Goal: Task Accomplishment & Management: Complete application form

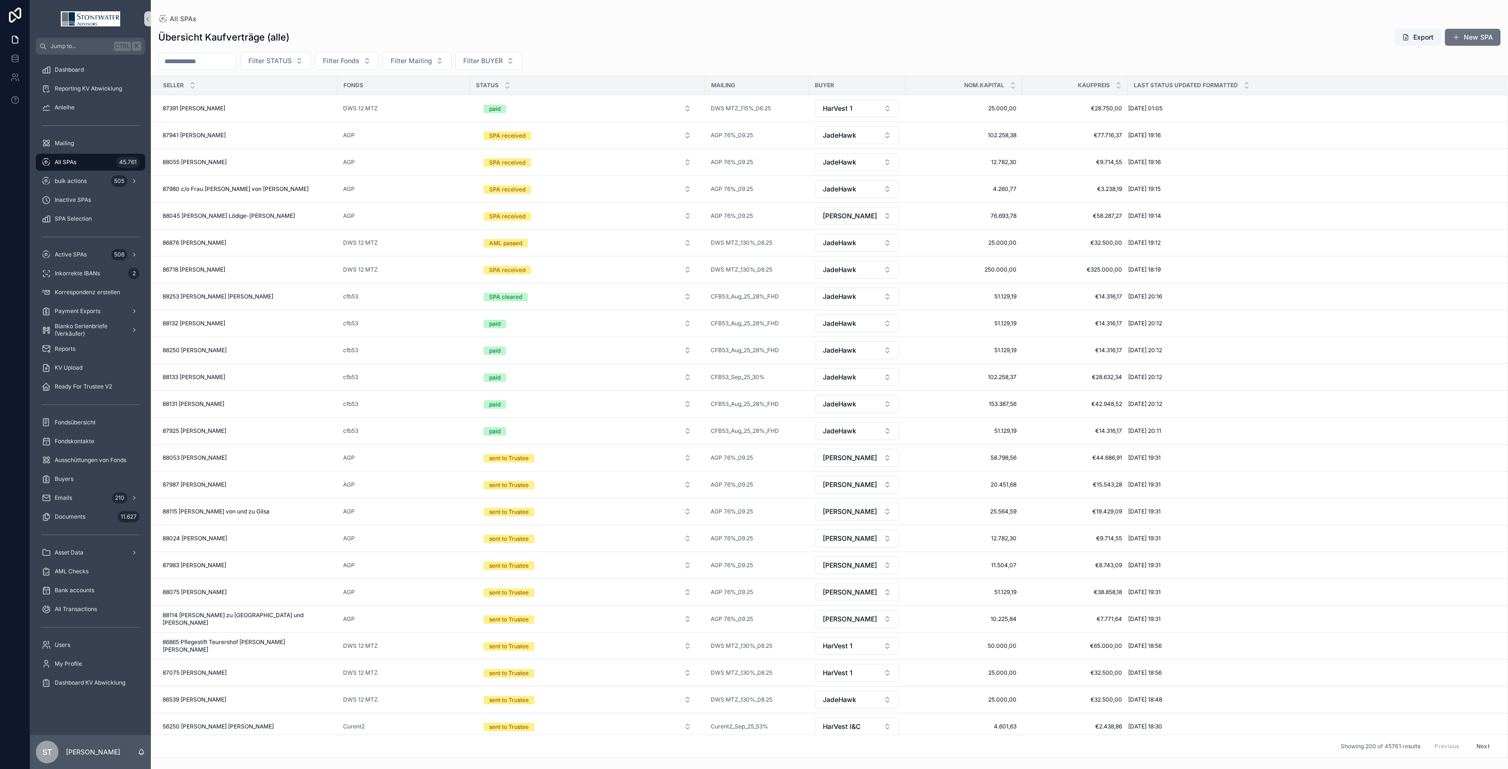
click at [72, 166] on div "All SPAs 45.761" at bounding box center [90, 162] width 98 height 15
click at [212, 61] on input "scrollable content" at bounding box center [197, 61] width 77 height 13
type input "*****"
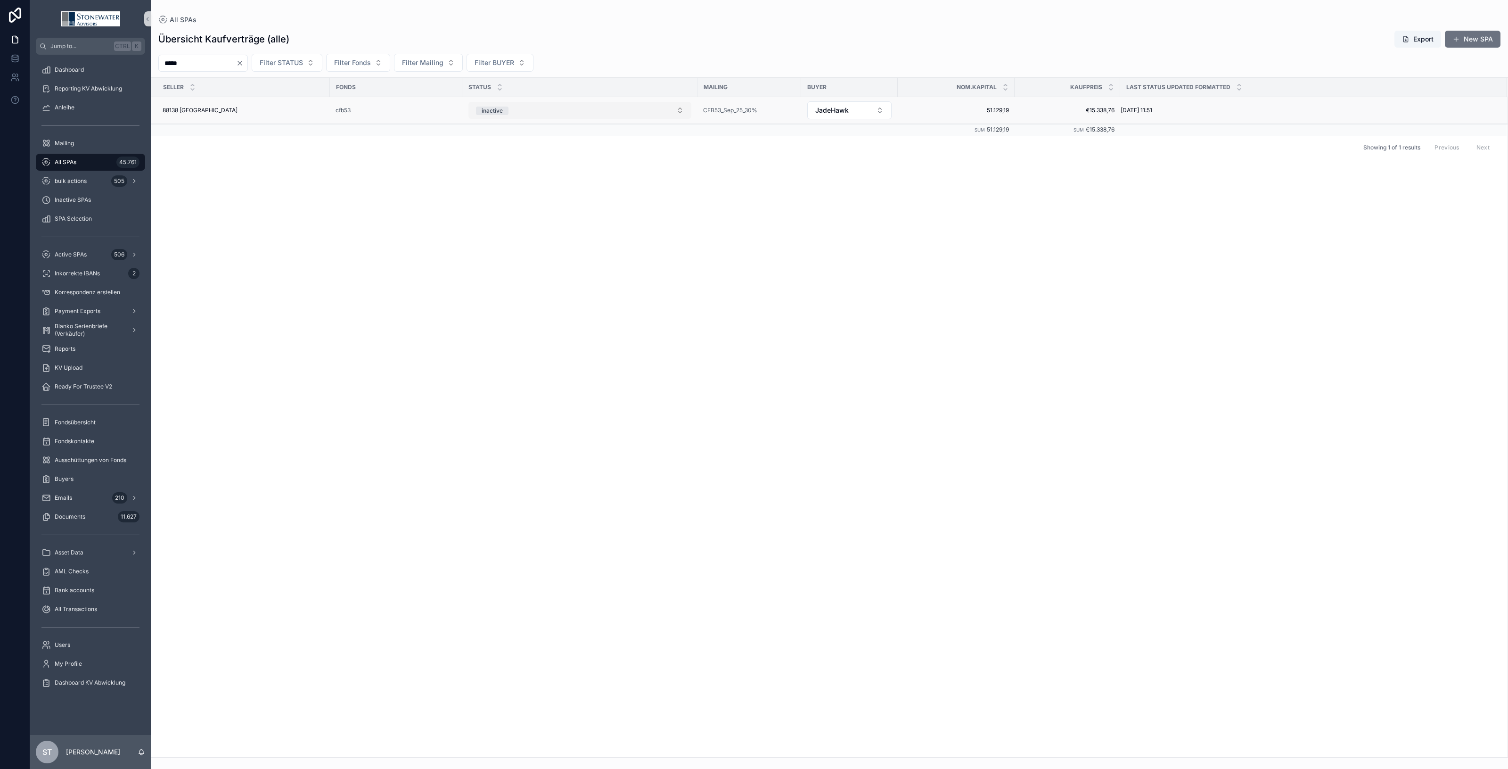
click at [679, 111] on button "inactive" at bounding box center [579, 110] width 223 height 17
click at [652, 175] on div "SPA received" at bounding box center [580, 177] width 218 height 14
click at [251, 112] on div "88138 Sieghard Bay 88138 [GEOGRAPHIC_DATA]" at bounding box center [244, 110] width 162 height 8
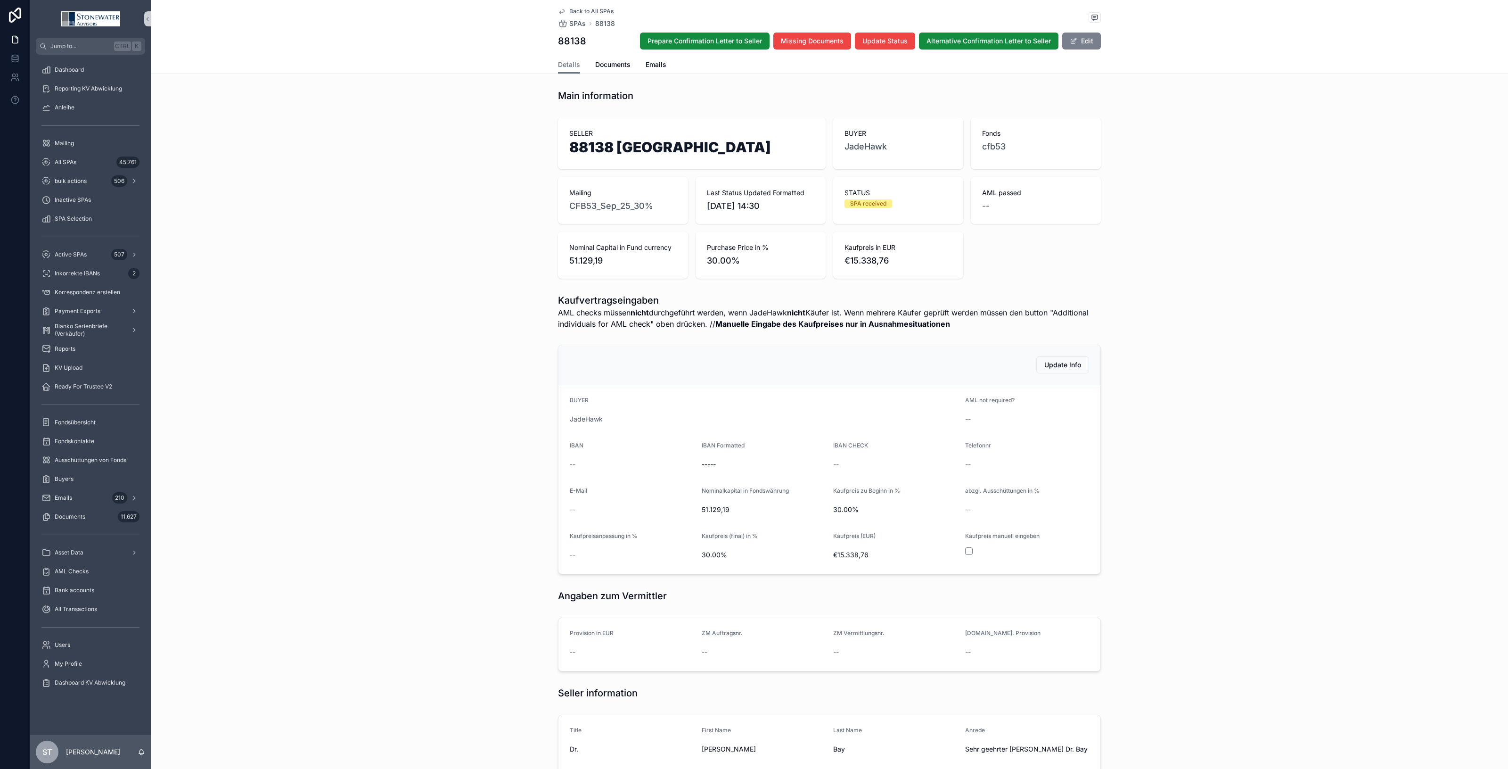
click at [1082, 43] on button "Edit" at bounding box center [1081, 41] width 39 height 17
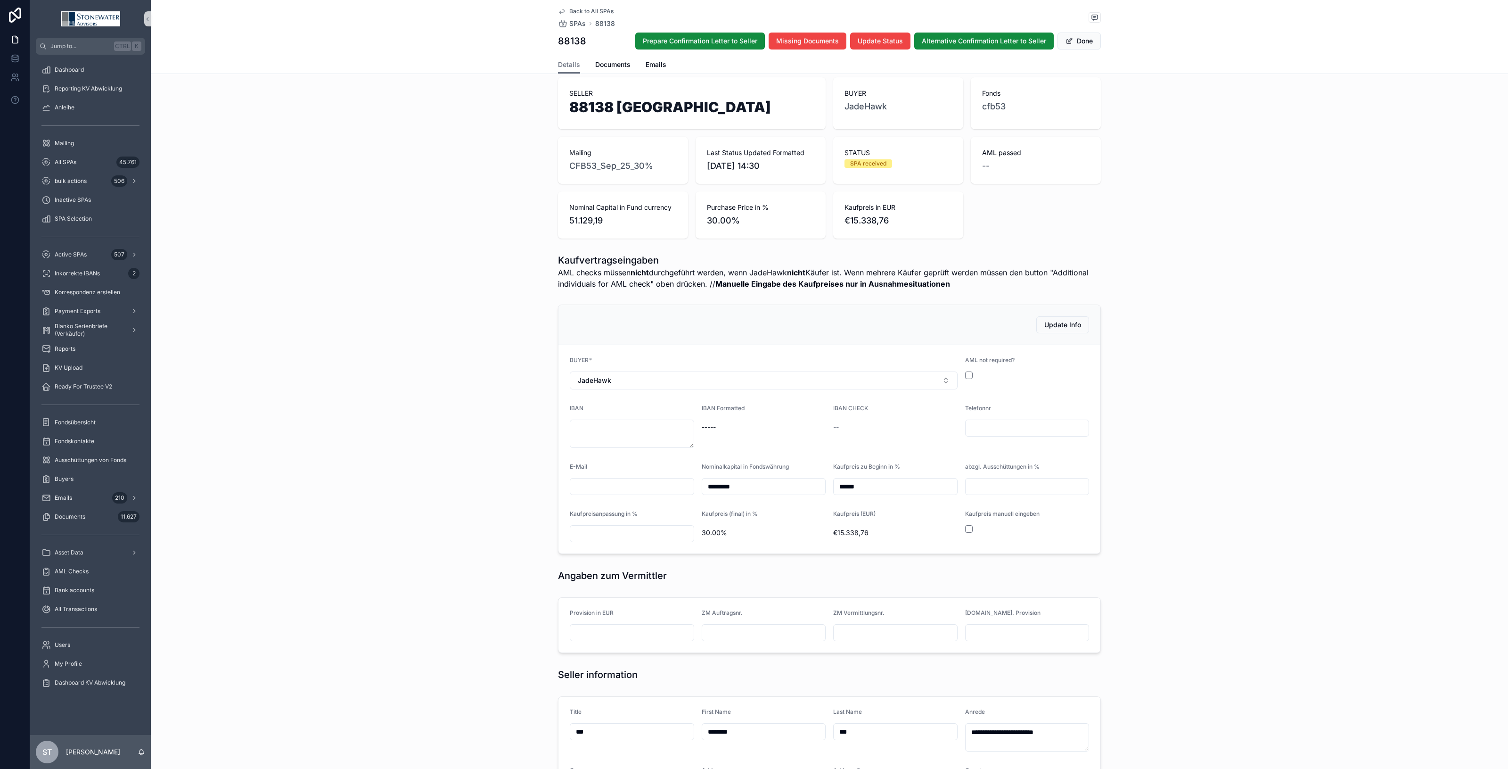
scroll to position [59, 0]
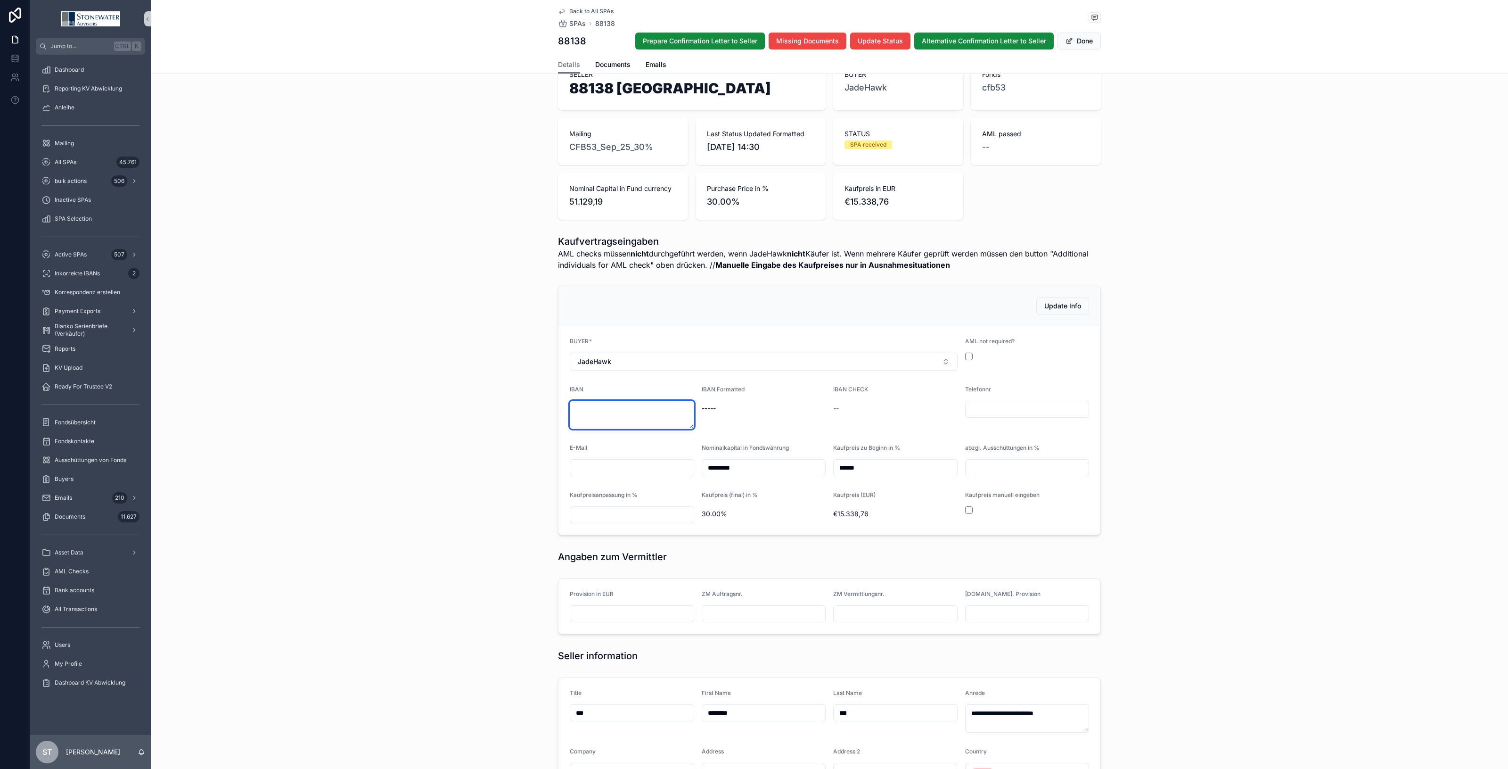
click at [620, 410] on textarea "scrollable content" at bounding box center [632, 415] width 124 height 28
type textarea "**********"
click at [1193, 460] on div "**********" at bounding box center [829, 410] width 1357 height 257
click at [587, 12] on span "Back to All SPAs" at bounding box center [591, 12] width 44 height 8
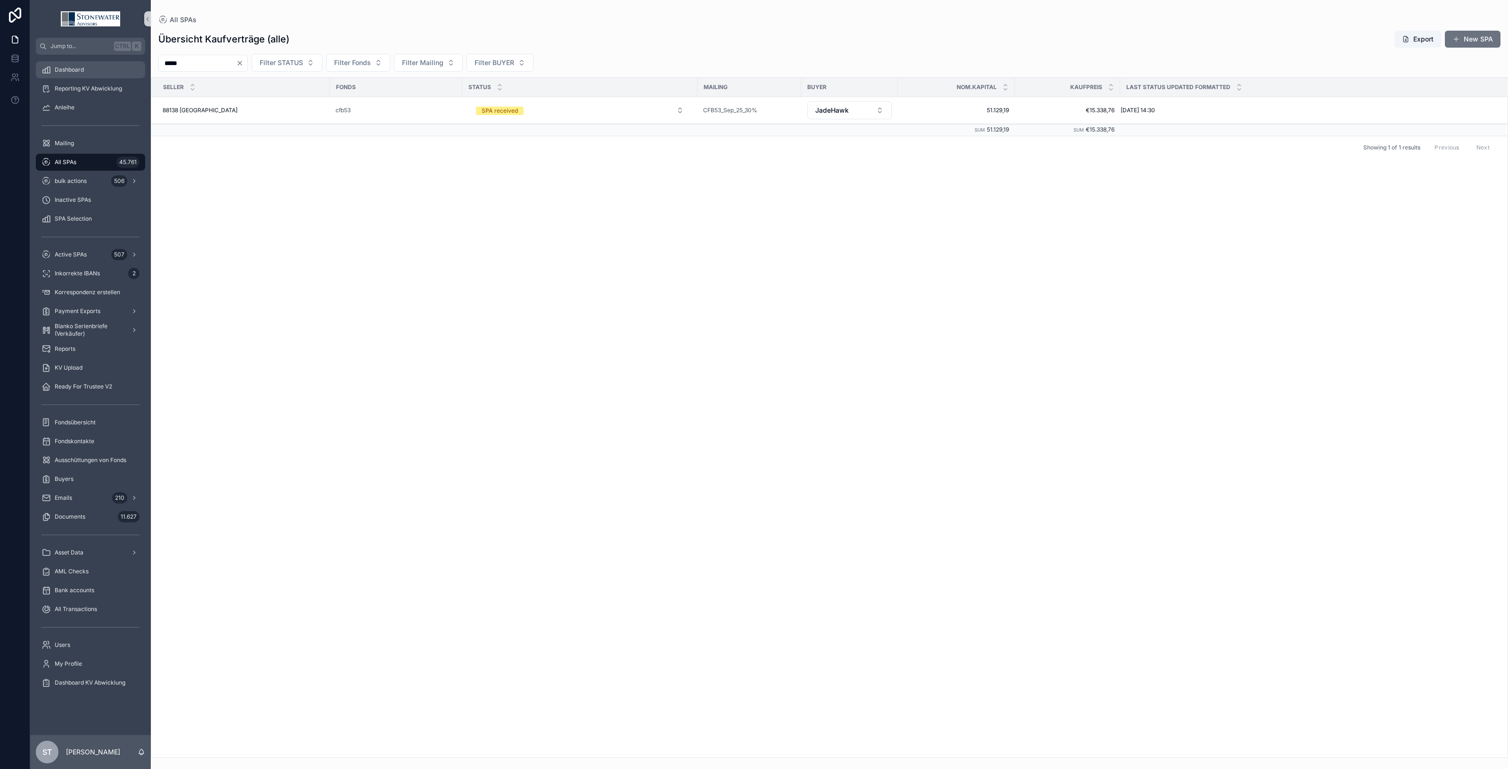
drag, startPoint x: 194, startPoint y: 63, endPoint x: 105, endPoint y: 65, distance: 89.5
click at [105, 65] on div "Jump to... Ctrl K Dashboard Reporting KV Abwicklung Anleihe Mailing All SPAs 45…" at bounding box center [769, 384] width 1478 height 769
click at [63, 160] on span "All SPAs" at bounding box center [66, 162] width 22 height 8
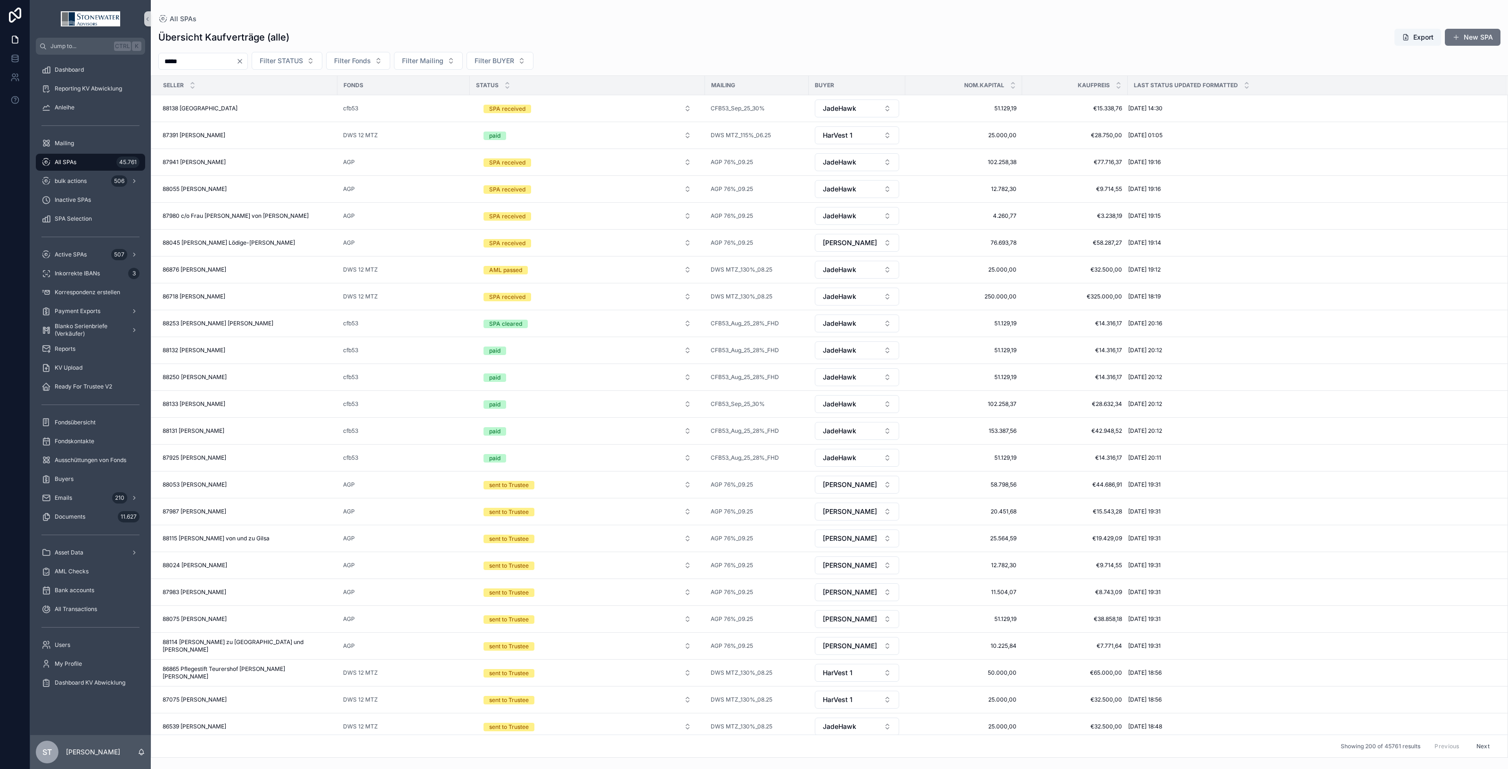
type input "*****"
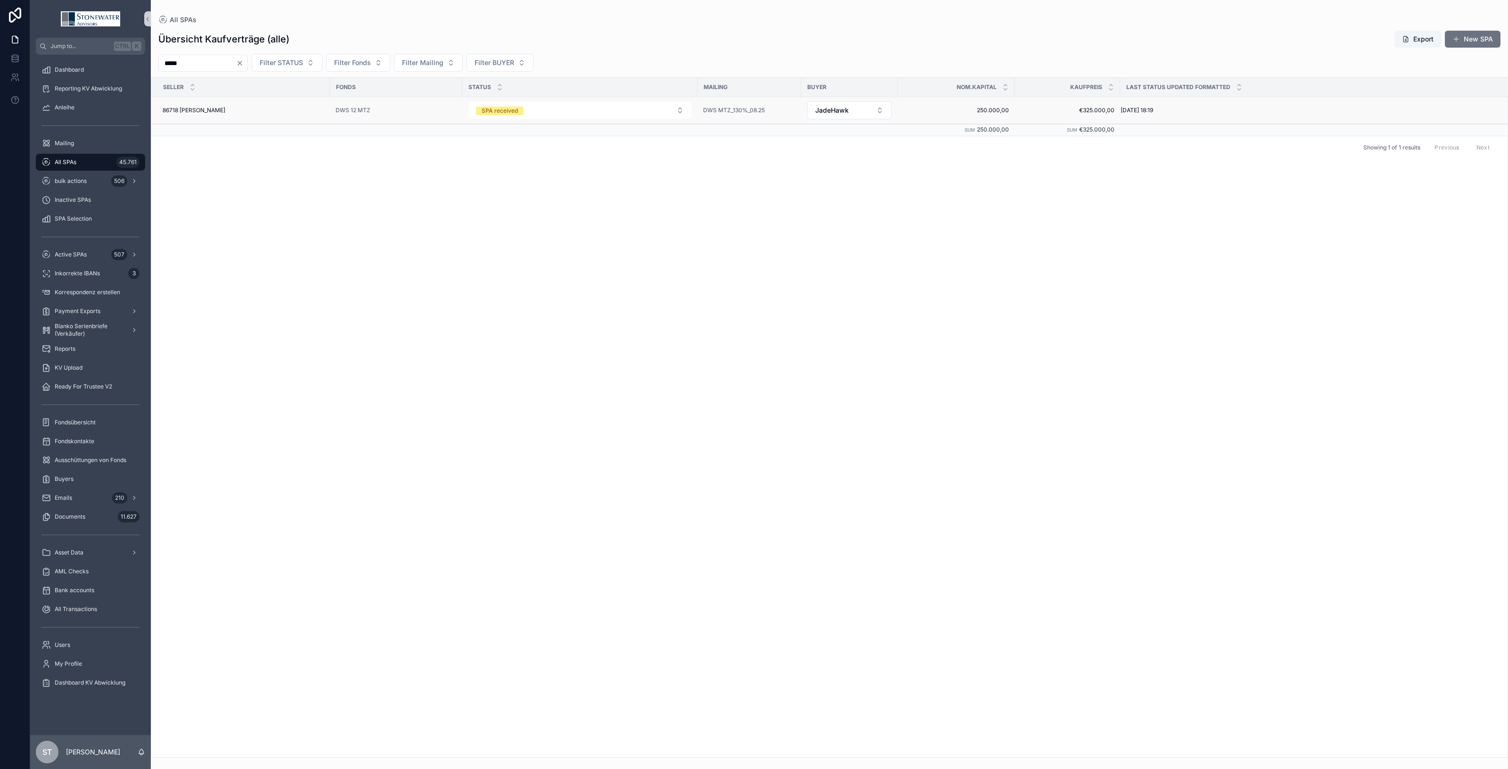
click at [251, 109] on div "86718 [PERSON_NAME] 86718 [PERSON_NAME]" at bounding box center [244, 110] width 162 height 8
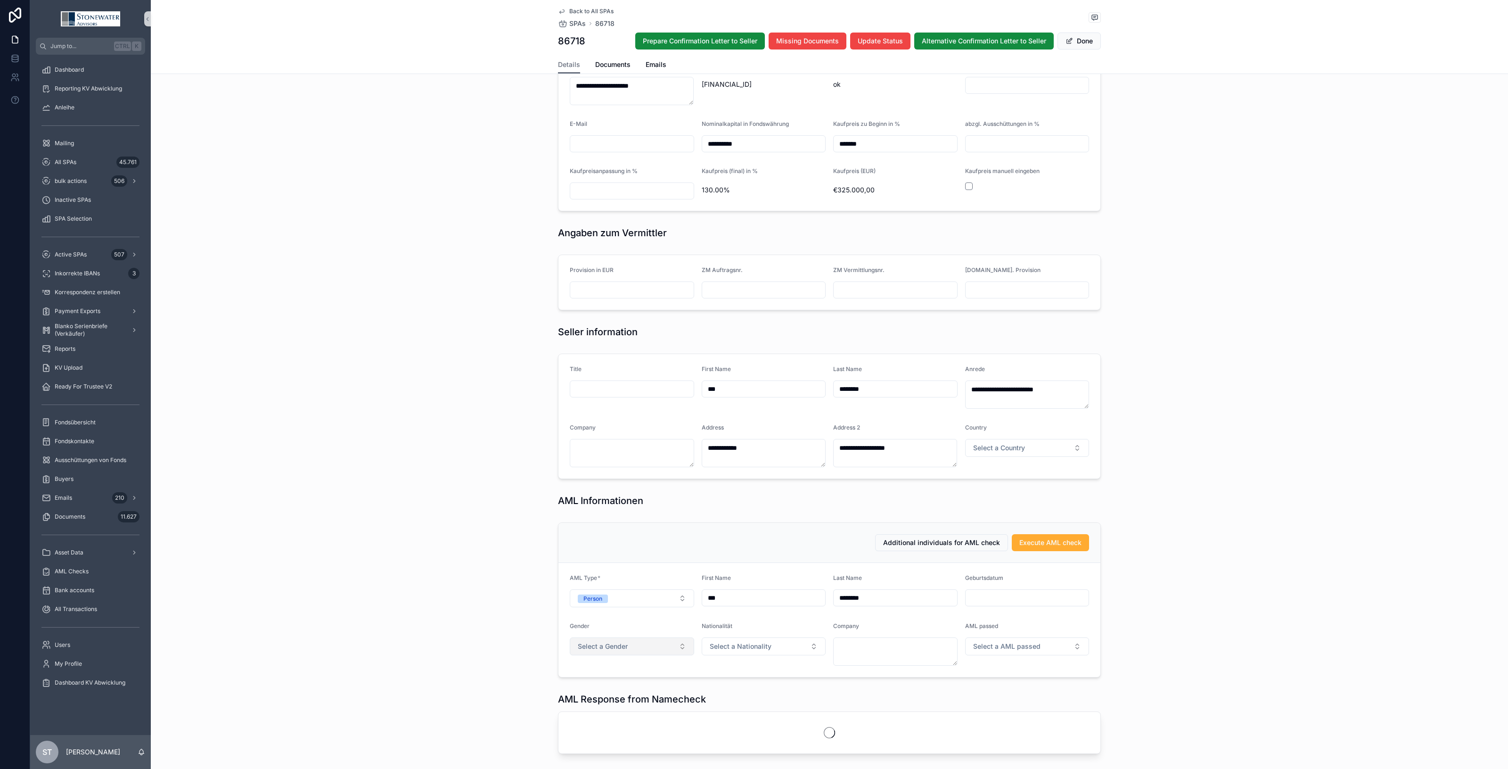
scroll to position [471, 0]
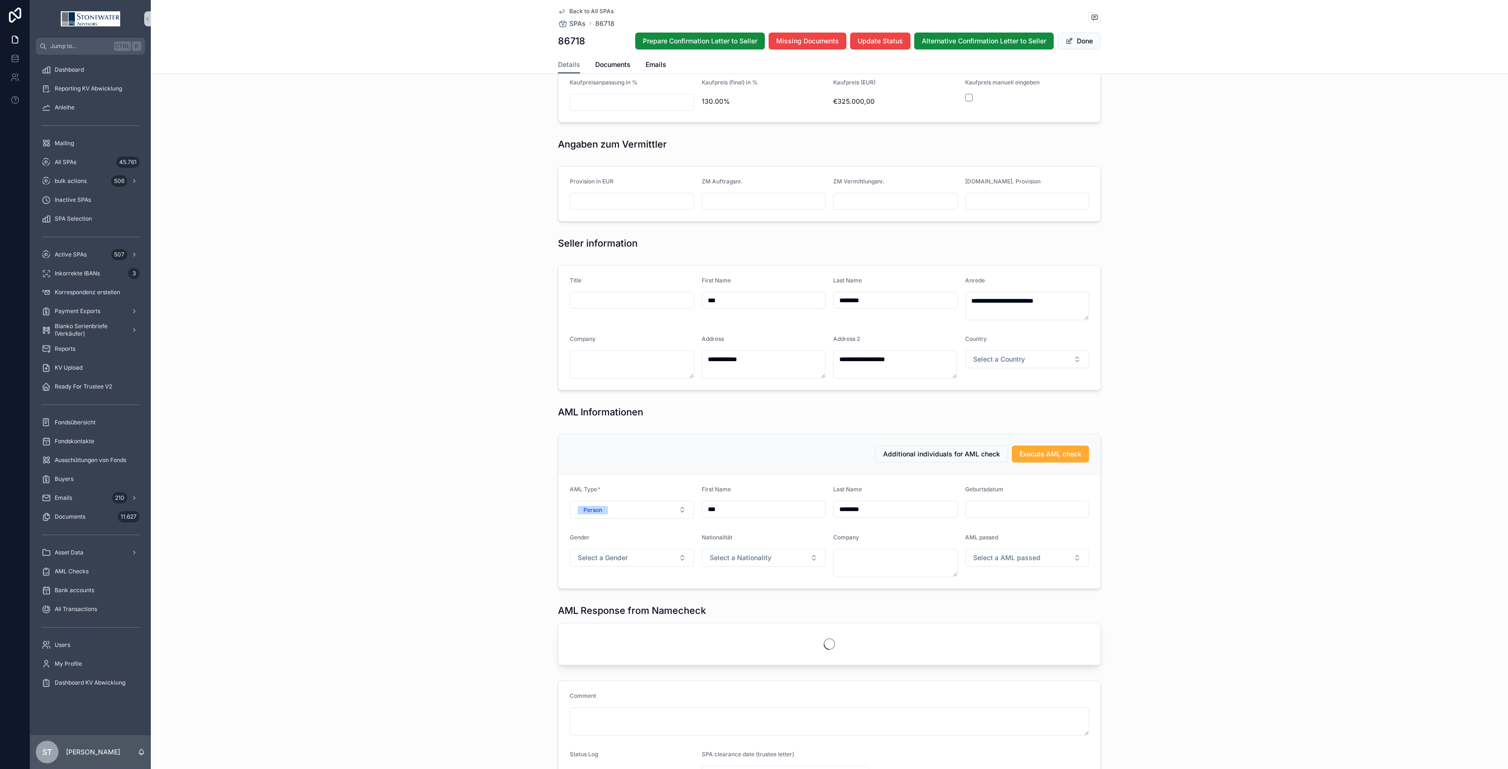
click at [997, 509] on input "scrollable content" at bounding box center [1027, 508] width 123 height 13
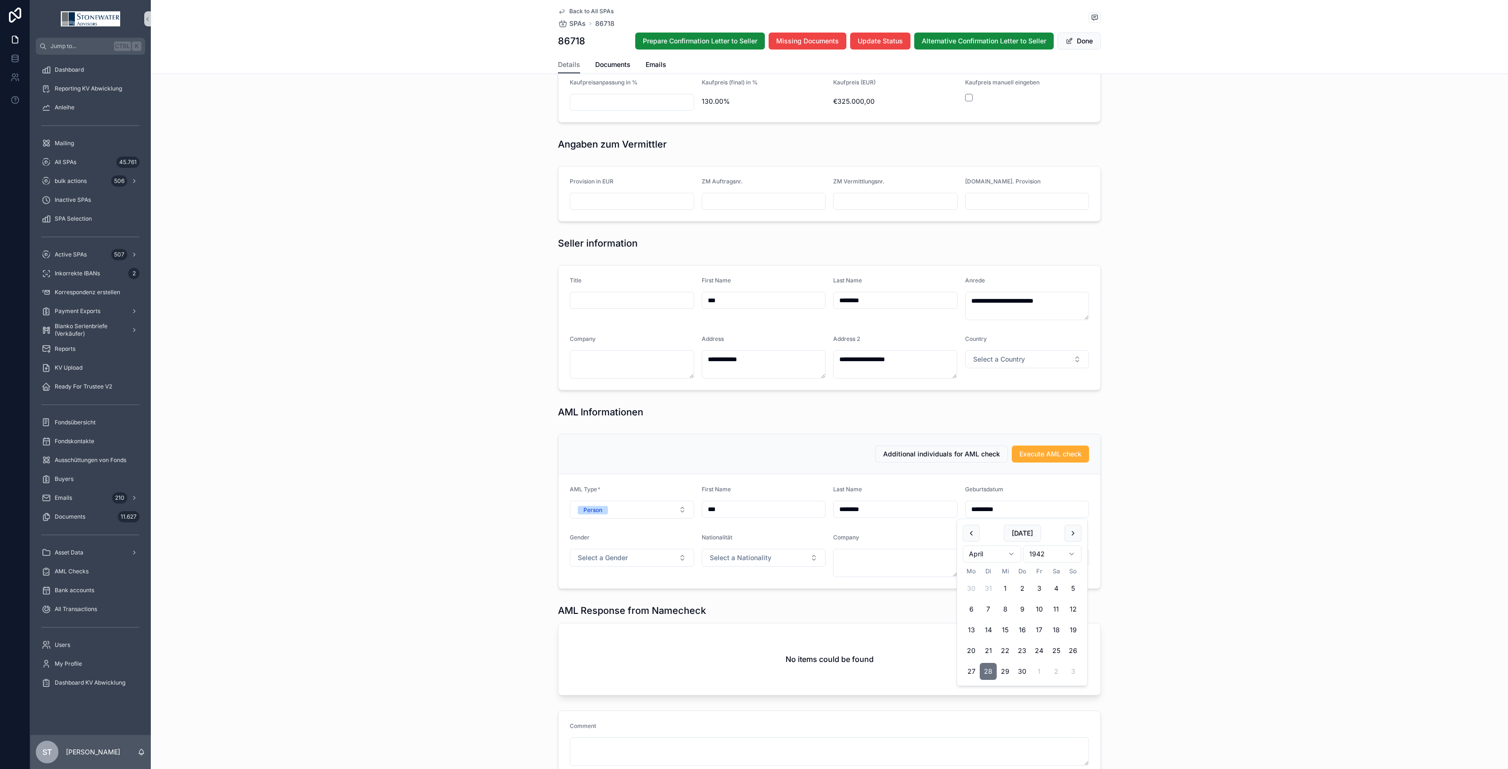
type input "*********"
click at [615, 520] on form "AML Type * Person First Name *** Last Name ******** Geburtsdatum ********* Gend…" at bounding box center [829, 531] width 542 height 114
click at [671, 560] on button "Select a Gender" at bounding box center [632, 557] width 124 height 18
click at [607, 612] on div "Frau" at bounding box center [627, 611] width 119 height 14
click at [769, 558] on button "Select a Nationality" at bounding box center [764, 557] width 124 height 18
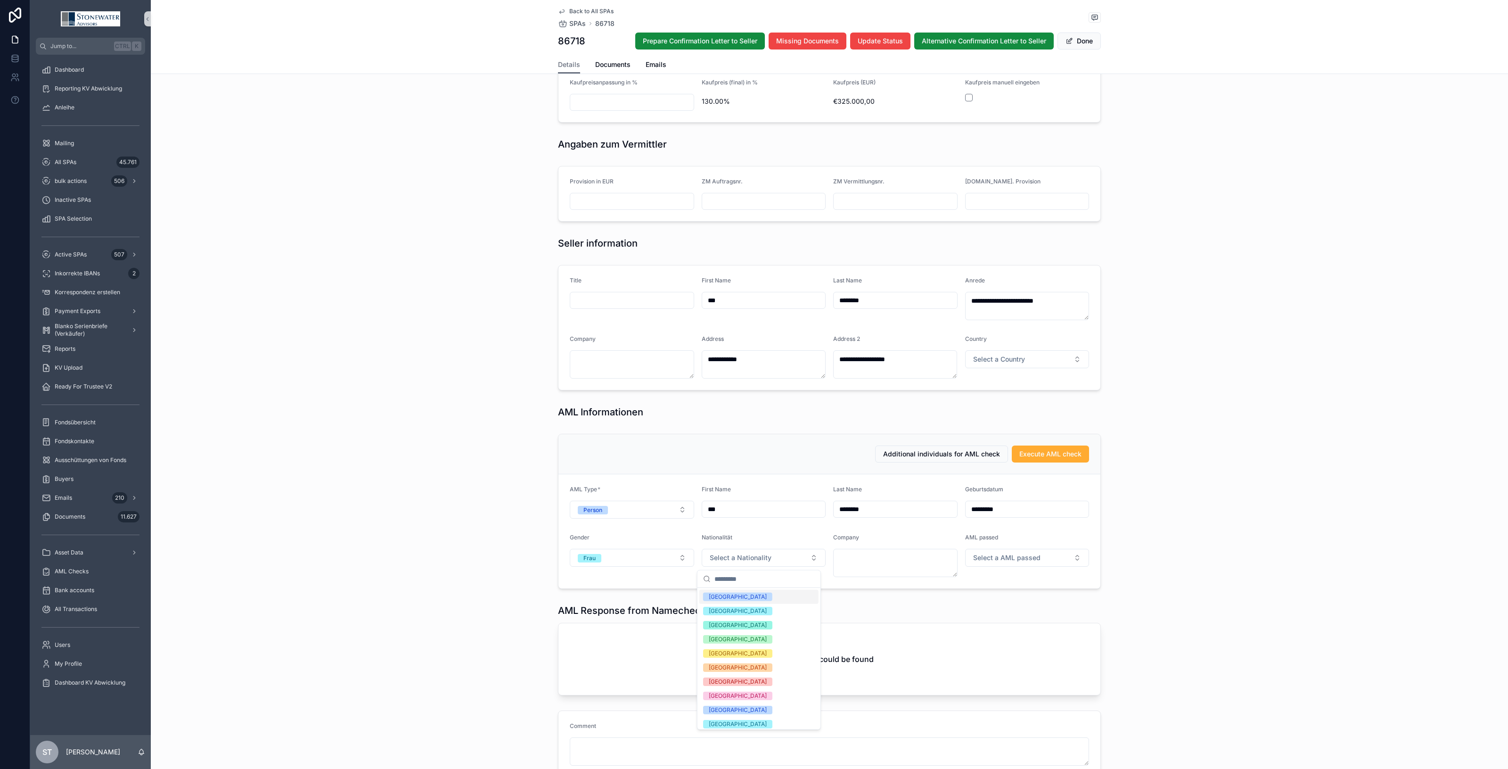
click at [754, 597] on div "[GEOGRAPHIC_DATA]" at bounding box center [758, 596] width 119 height 14
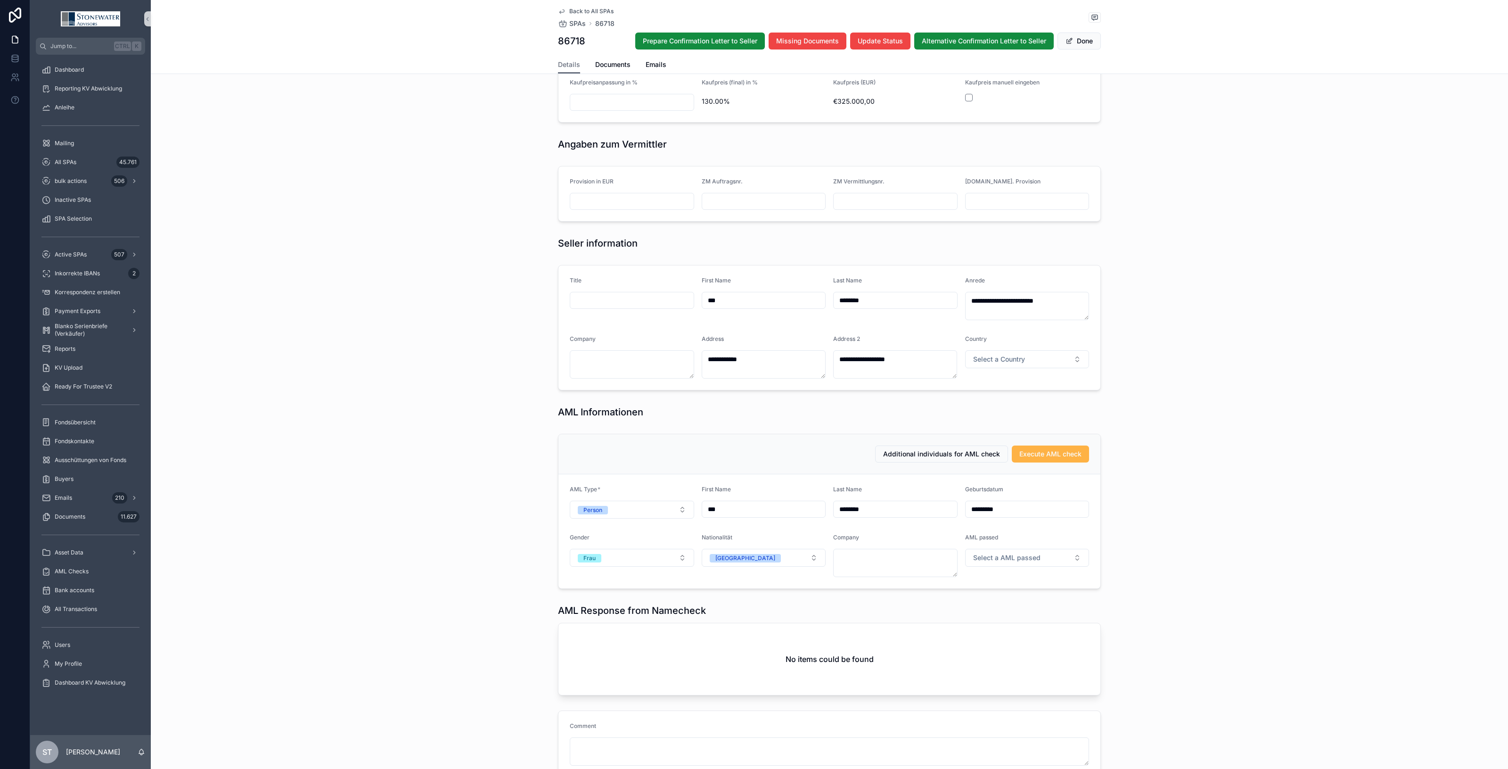
click at [1049, 455] on span "Execute AML check" at bounding box center [1050, 453] width 62 height 9
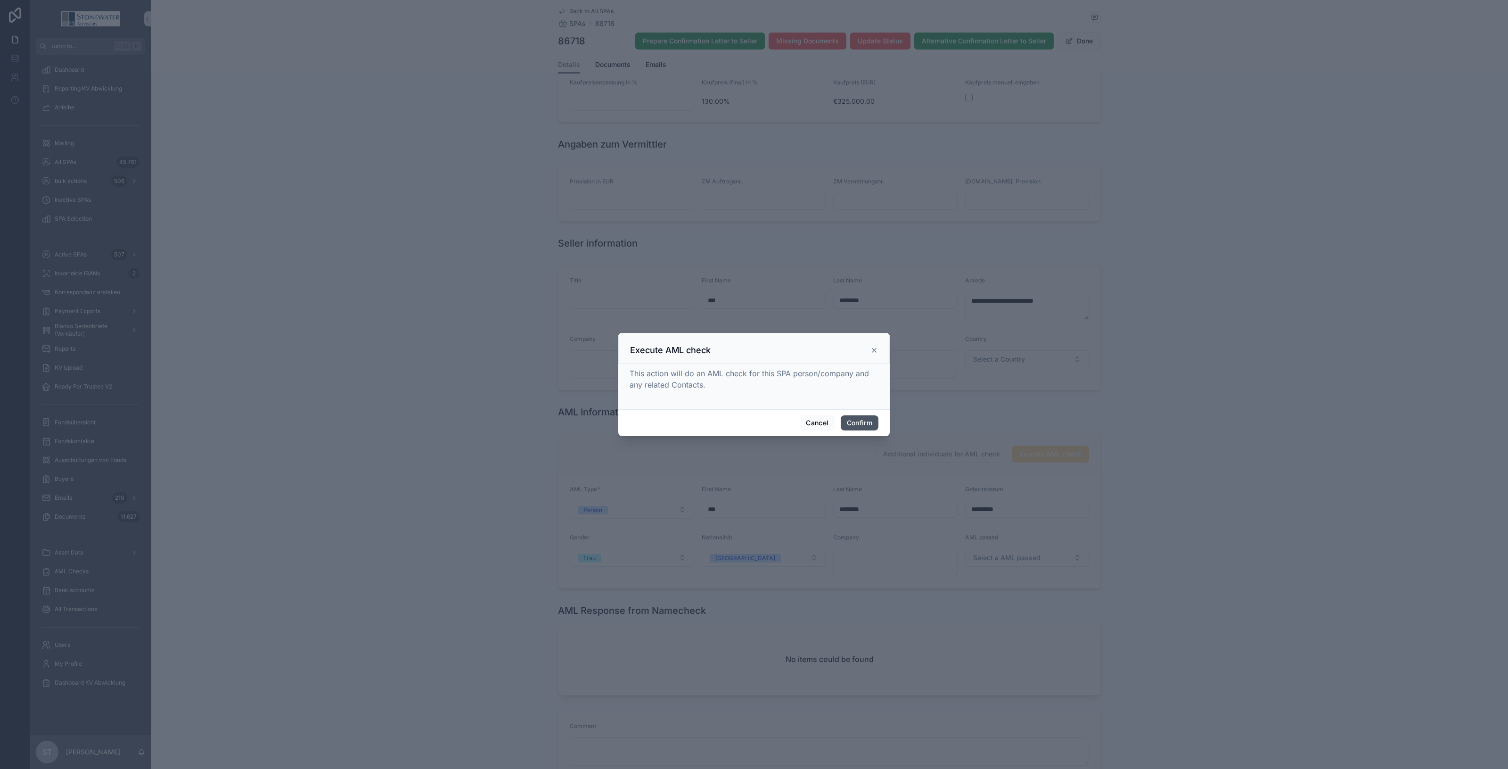
click at [868, 426] on button "Confirm" at bounding box center [860, 422] width 38 height 15
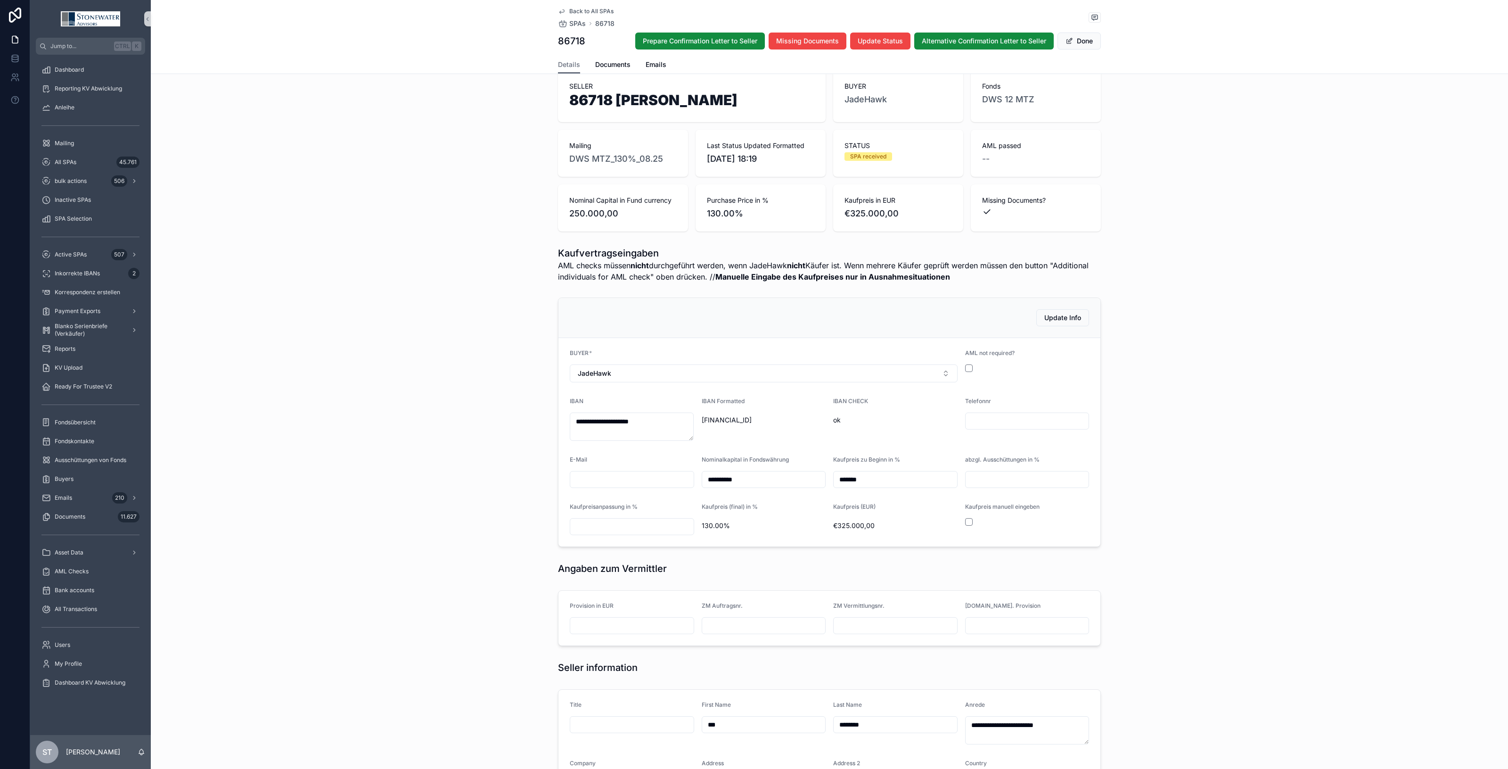
scroll to position [0, 0]
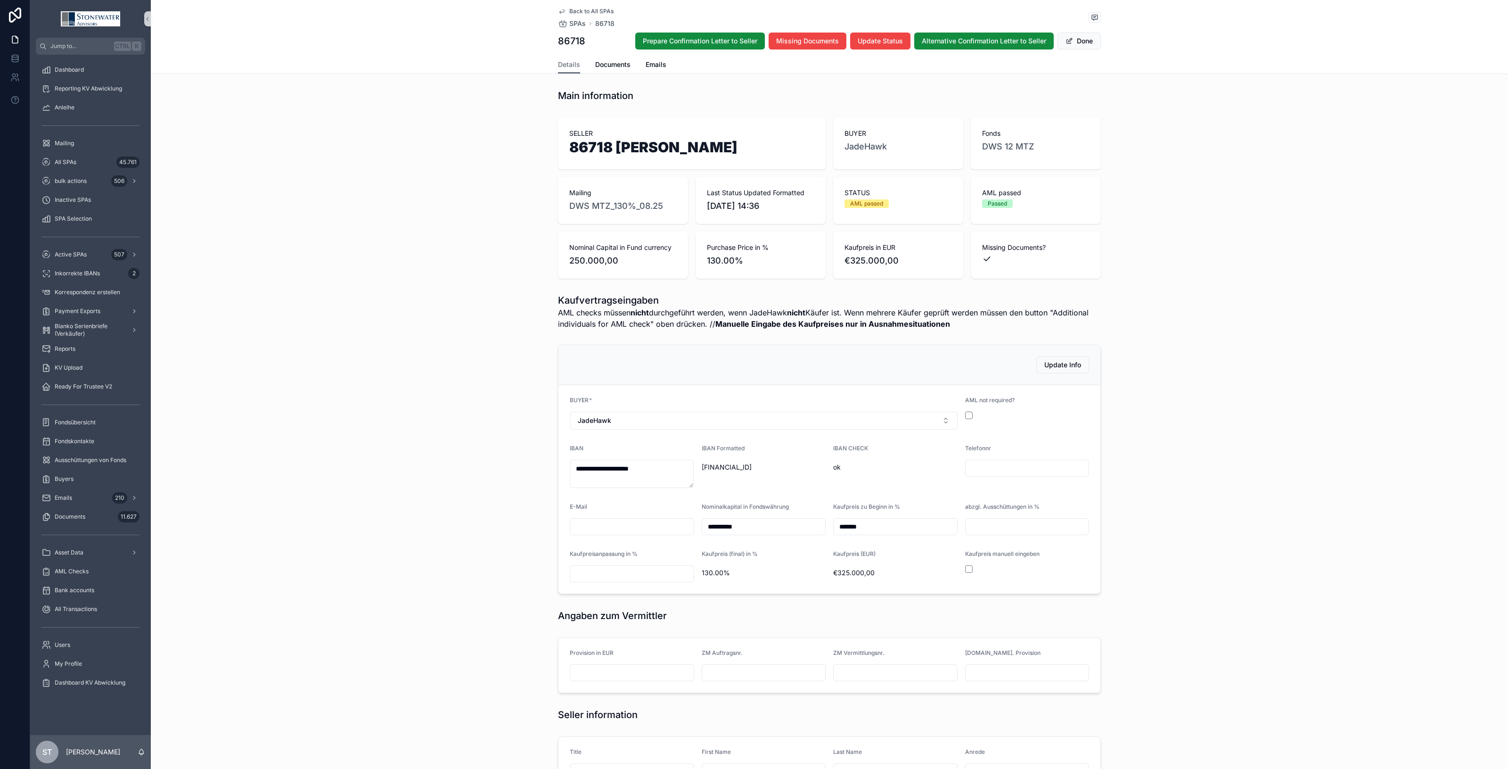
type textarea "**********"
drag, startPoint x: 608, startPoint y: 62, endPoint x: 689, endPoint y: 67, distance: 81.7
click at [608, 62] on span "Documents" at bounding box center [612, 64] width 35 height 9
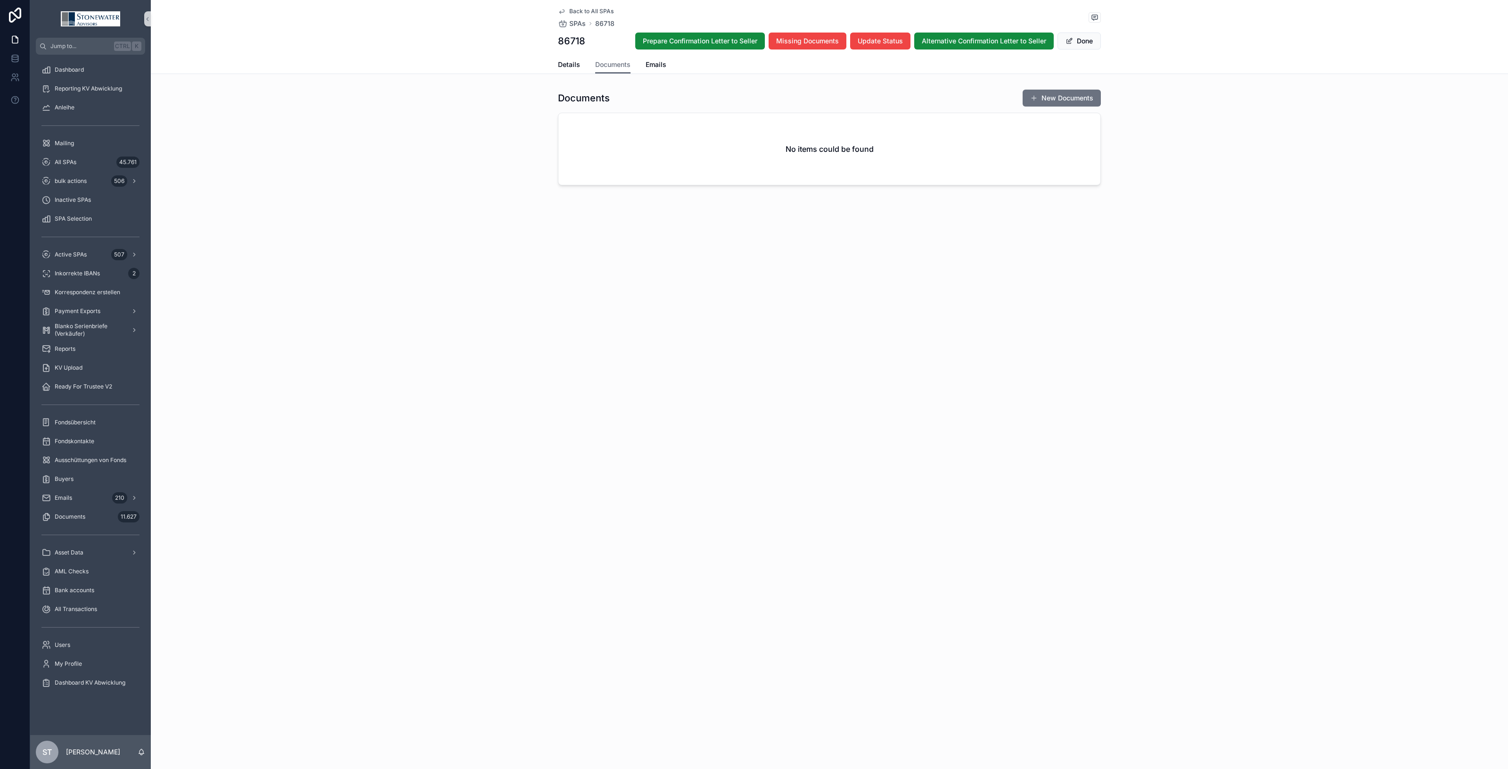
drag, startPoint x: 1061, startPoint y: 99, endPoint x: 623, endPoint y: 270, distance: 469.8
click at [1061, 99] on button "New Documents" at bounding box center [1062, 98] width 78 height 17
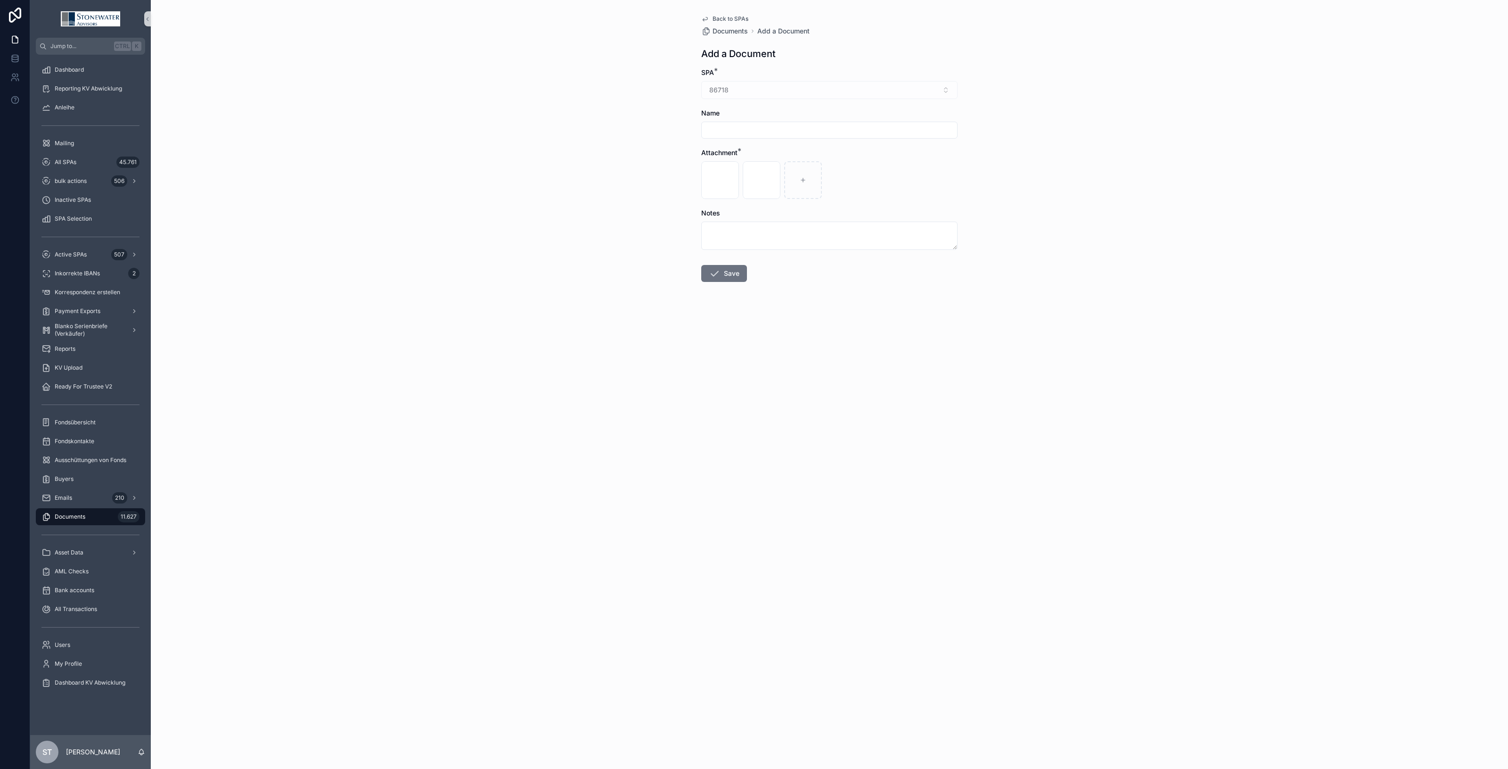
click at [723, 128] on input "scrollable content" at bounding box center [829, 129] width 255 height 13
type input "**"
click at [734, 276] on button "Save" at bounding box center [724, 273] width 46 height 17
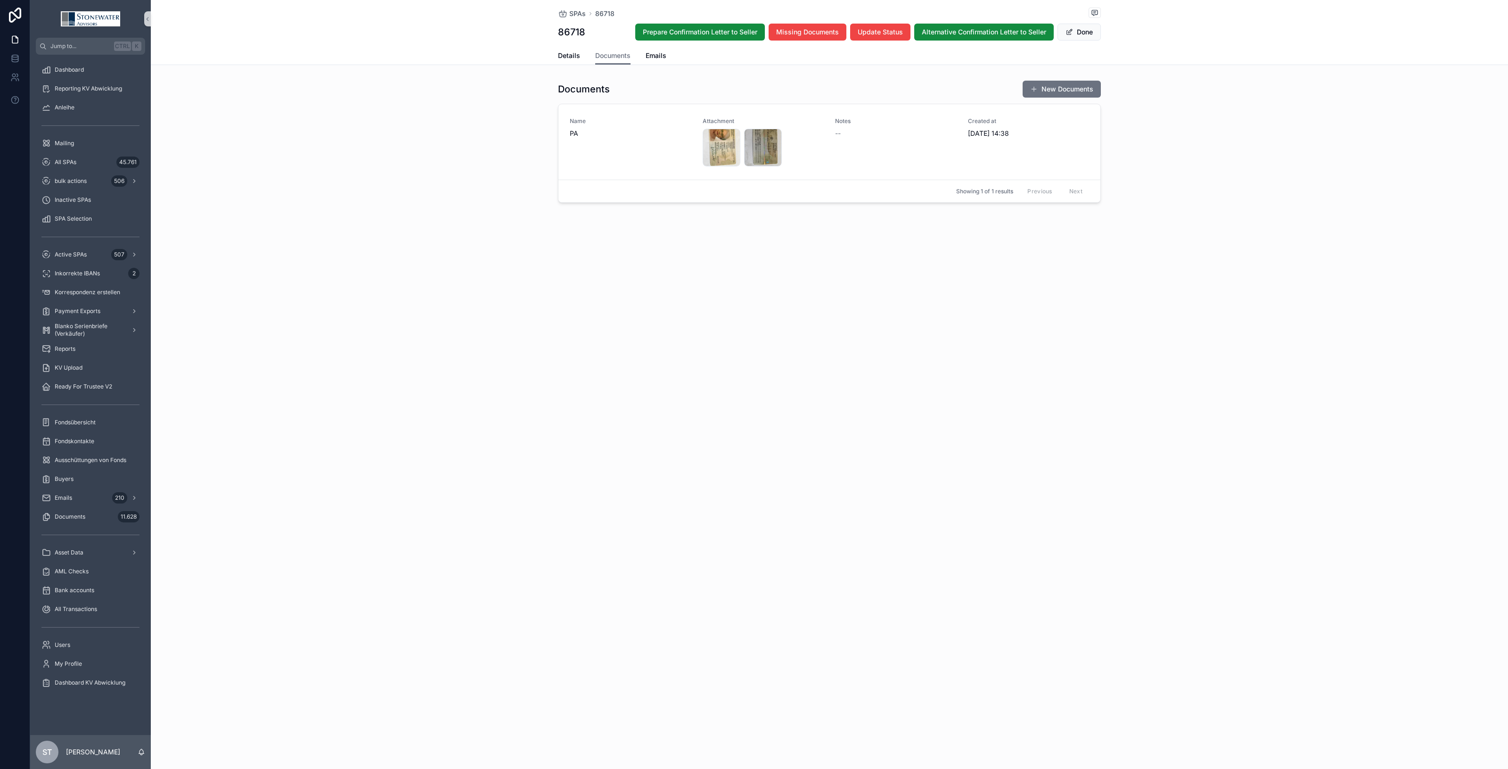
click at [287, 287] on div "SPAs 86718 86718 Prepare Confirmation Letter to Seller Missing Documents Update…" at bounding box center [829, 384] width 1357 height 769
click at [65, 156] on div "All SPAs 45.761" at bounding box center [90, 162] width 98 height 15
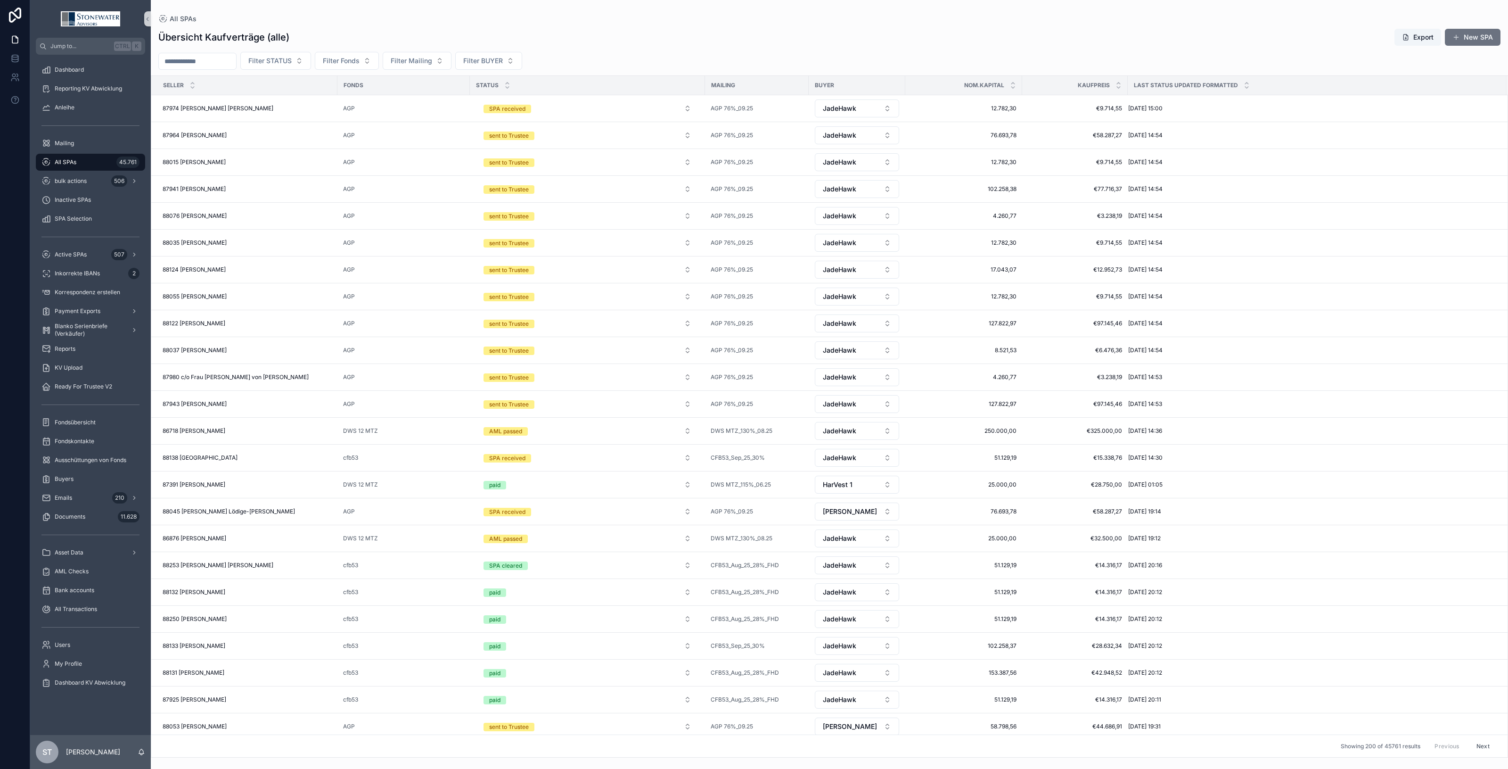
click at [197, 64] on input "scrollable content" at bounding box center [197, 61] width 77 height 13
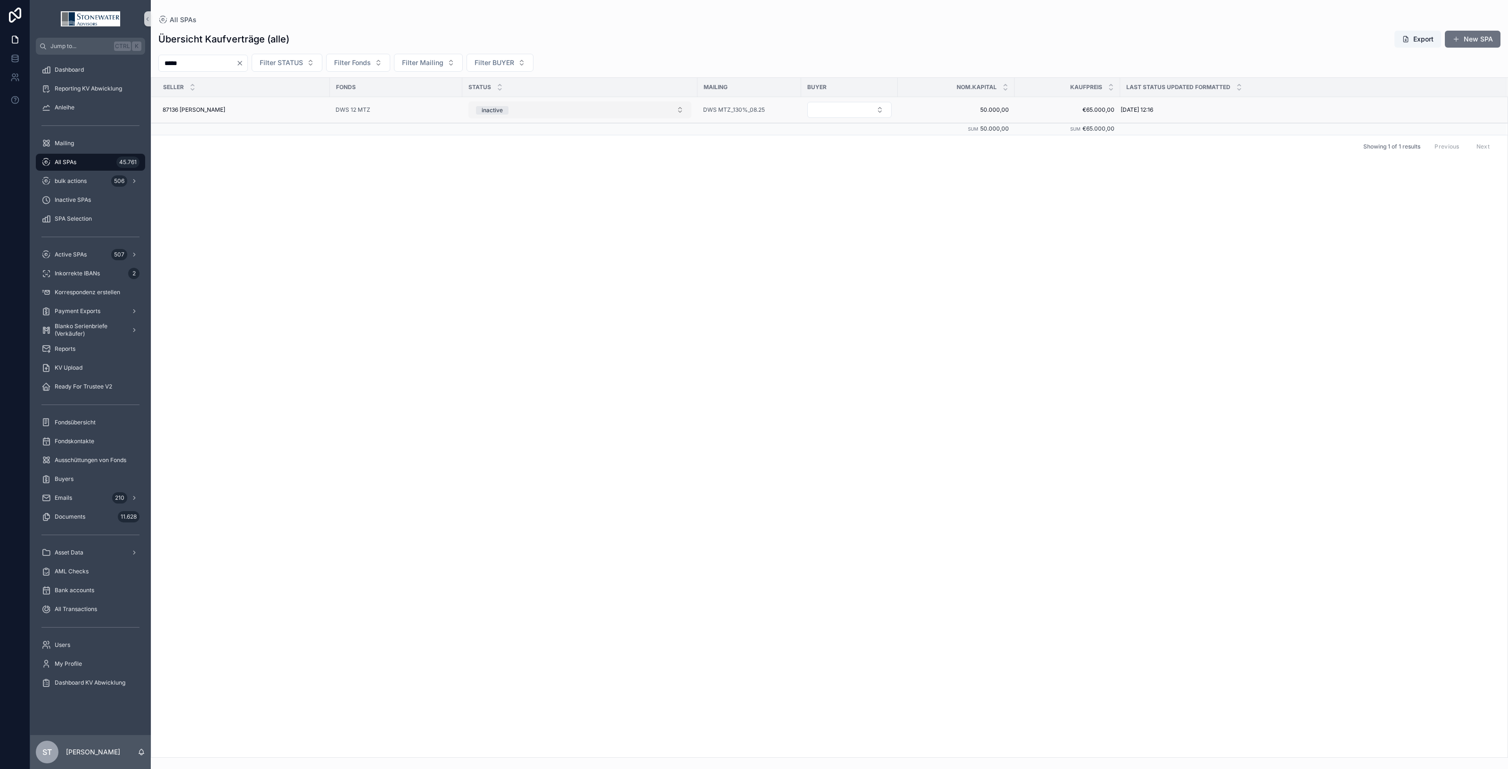
type input "*****"
click at [677, 109] on button "inactive" at bounding box center [579, 109] width 223 height 17
click at [636, 178] on div "SPA received" at bounding box center [580, 176] width 218 height 14
click at [889, 104] on button "Select Button" at bounding box center [849, 110] width 84 height 16
click at [877, 111] on button "Select Button" at bounding box center [849, 110] width 84 height 16
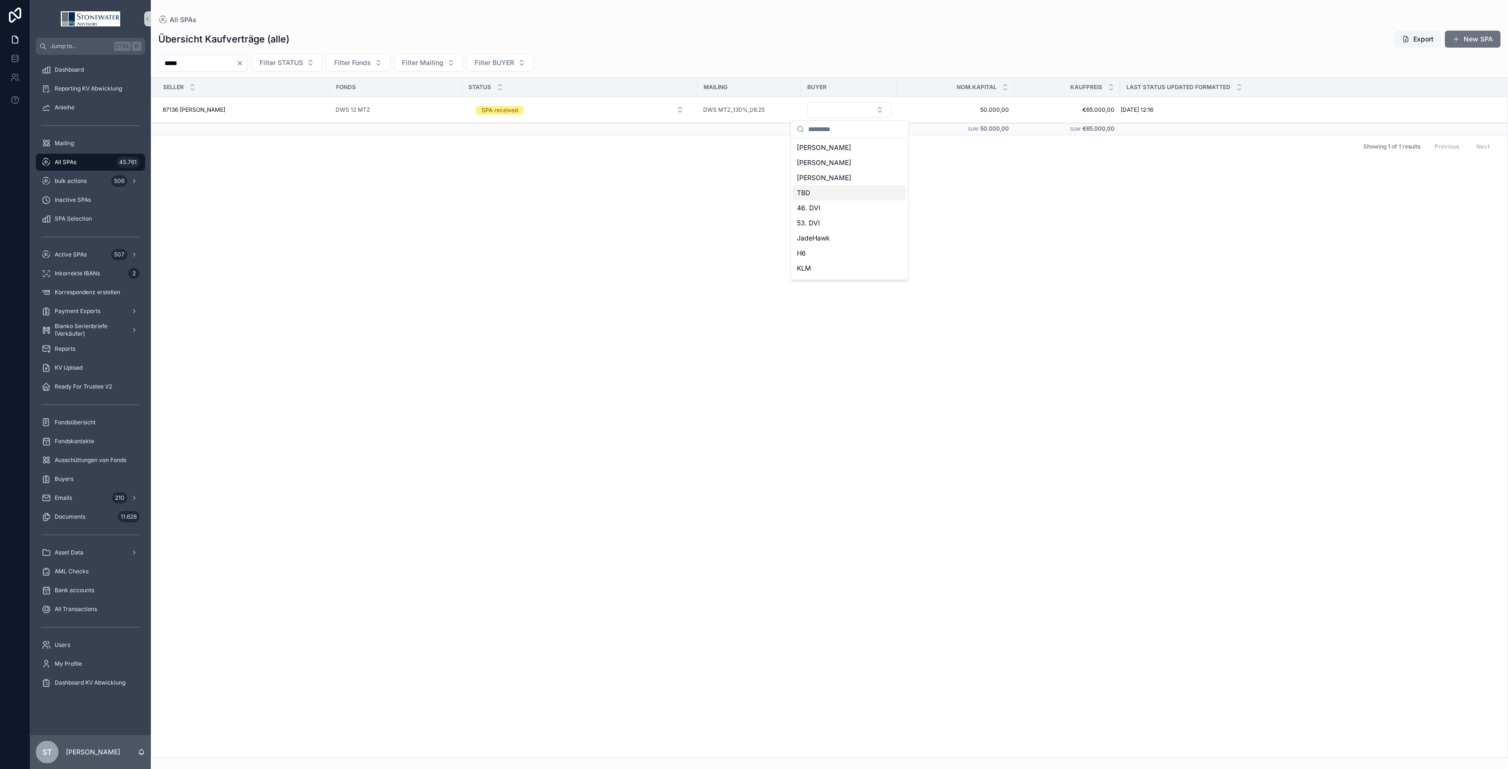
scroll to position [59, 0]
click at [826, 224] on span "JadeHawk" at bounding box center [813, 224] width 33 height 9
drag, startPoint x: 62, startPoint y: 159, endPoint x: 1372, endPoint y: 11, distance: 1317.8
click at [62, 159] on span "All SPAs" at bounding box center [66, 162] width 22 height 8
